Goal: Navigation & Orientation: Understand site structure

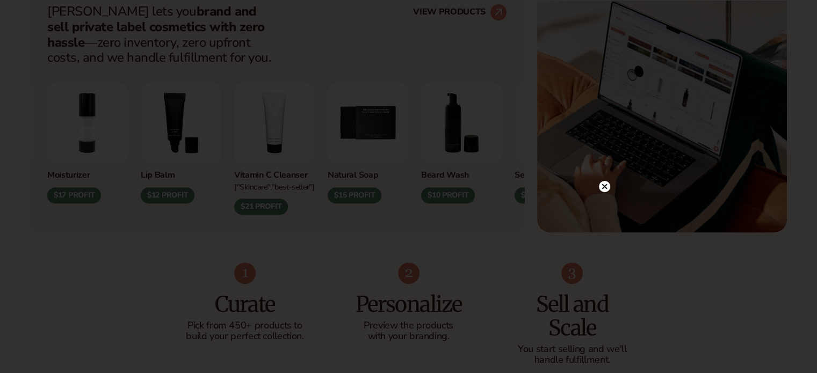
scroll to position [546, 0]
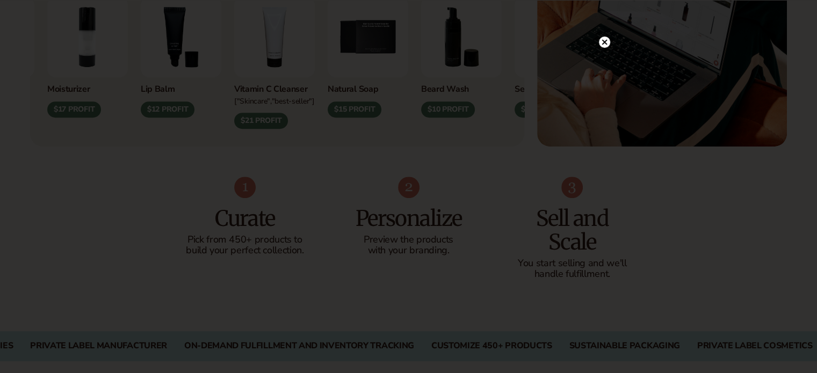
click at [195, 245] on div at bounding box center [408, 186] width 817 height 373
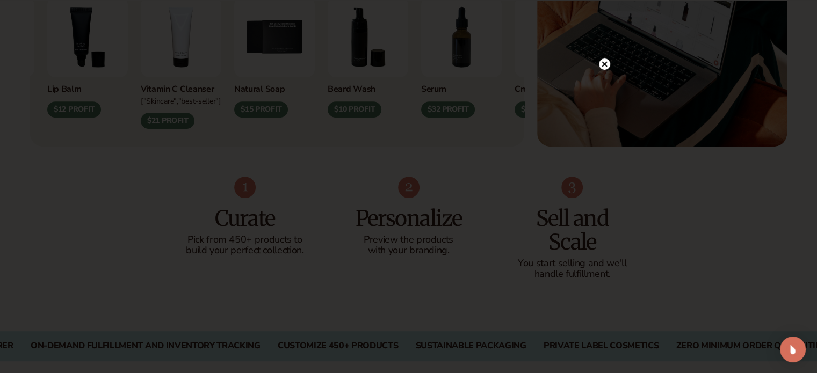
click at [604, 62] on circle at bounding box center [604, 64] width 11 height 11
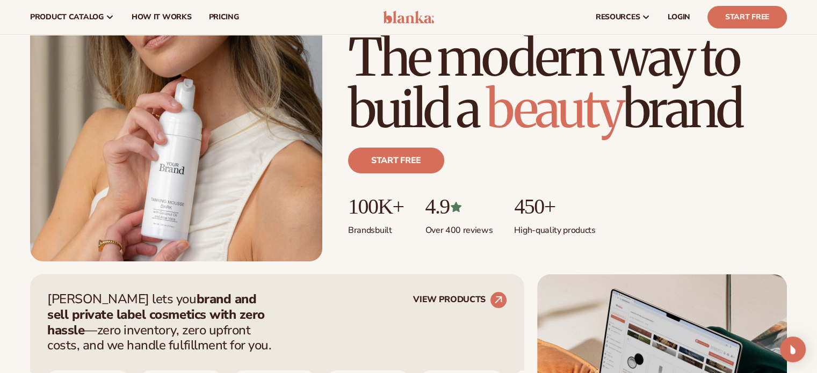
scroll to position [0, 0]
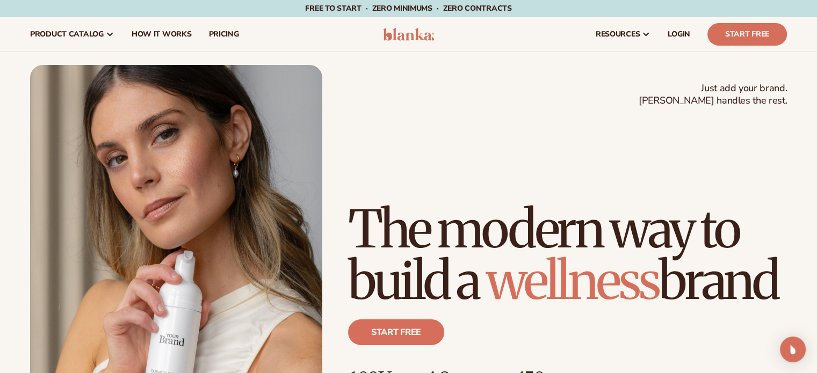
click at [471, 34] on div "resources connect your store" at bounding box center [620, 34] width 351 height 34
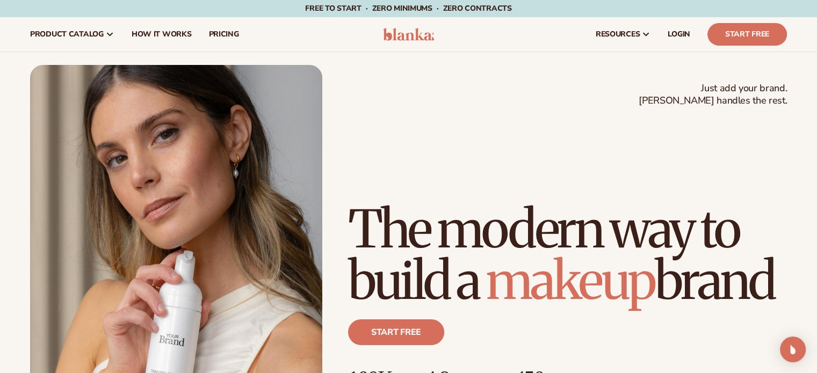
click at [417, 34] on img at bounding box center [408, 34] width 51 height 13
